Goal: Navigation & Orientation: Find specific page/section

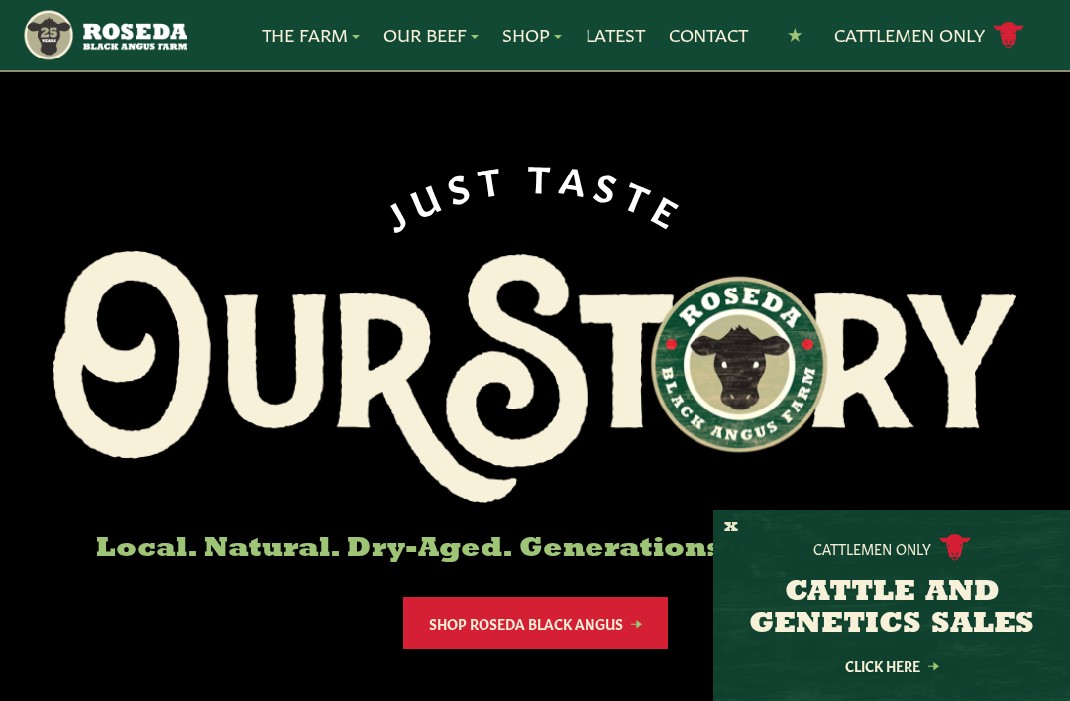
scroll to position [34, 0]
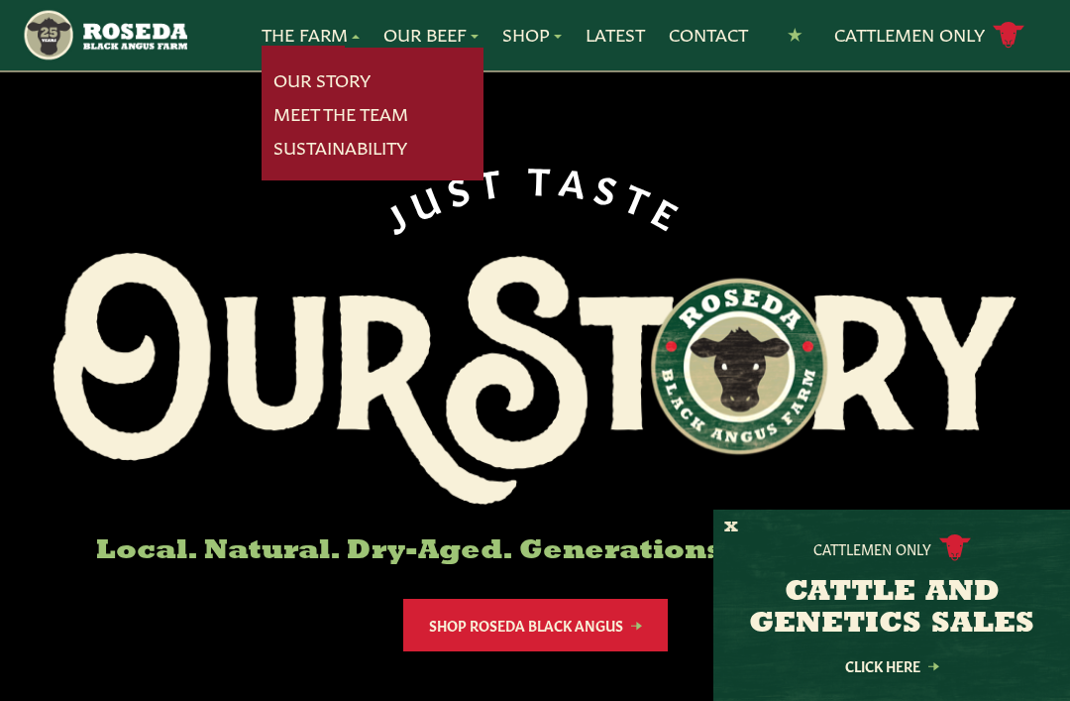
click at [132, 167] on h6 "J U S T T A S T E" at bounding box center [535, 197] width 963 height 80
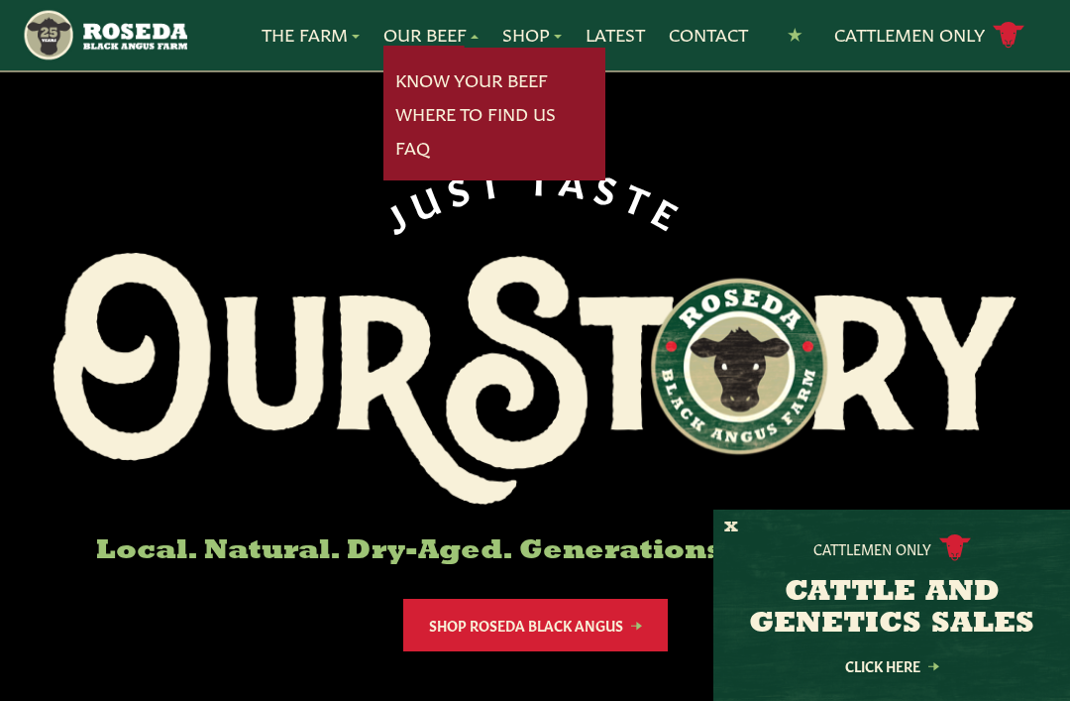
click at [180, 327] on img at bounding box center [535, 379] width 963 height 252
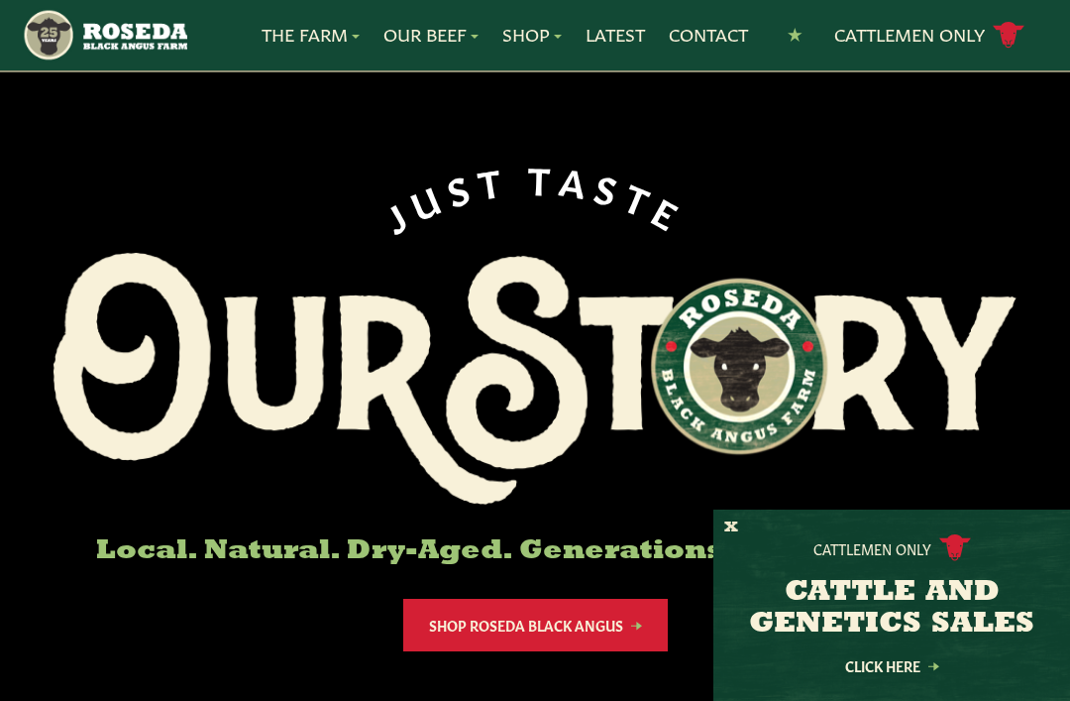
scroll to position [0, 0]
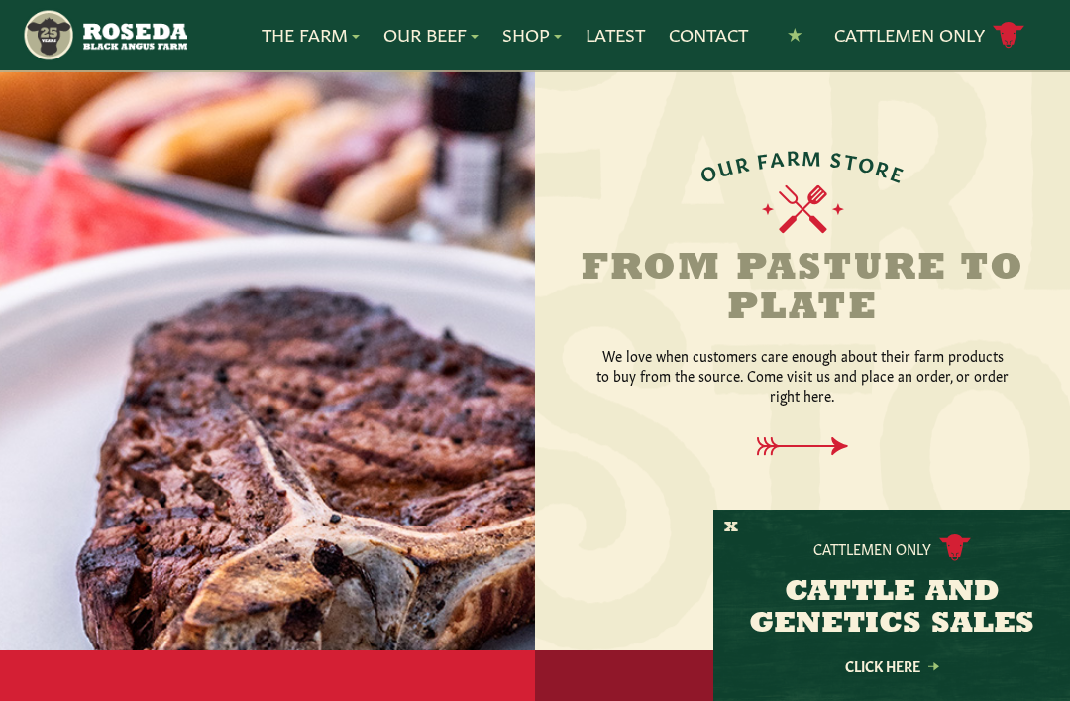
scroll to position [2173, 0]
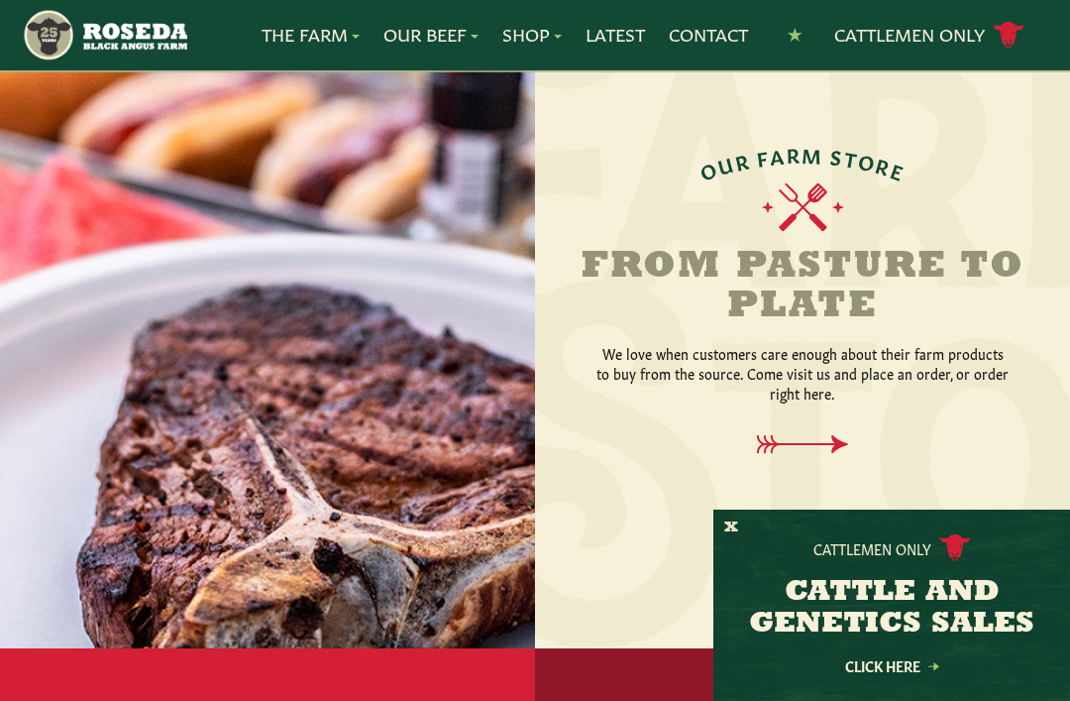
click at [780, 198] on img at bounding box center [803, 207] width 82 height 50
click at [798, 435] on icon at bounding box center [802, 444] width 131 height 19
click at [189, 484] on div at bounding box center [267, 316] width 535 height 664
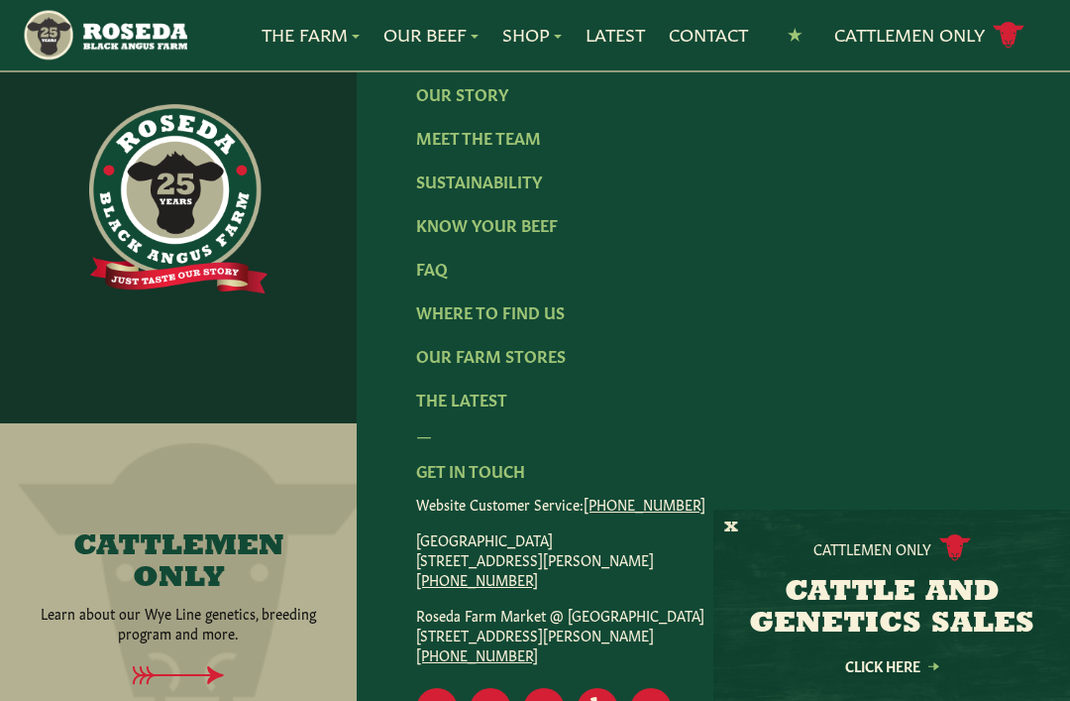
scroll to position [1055, 0]
